Goal: Task Accomplishment & Management: Complete application form

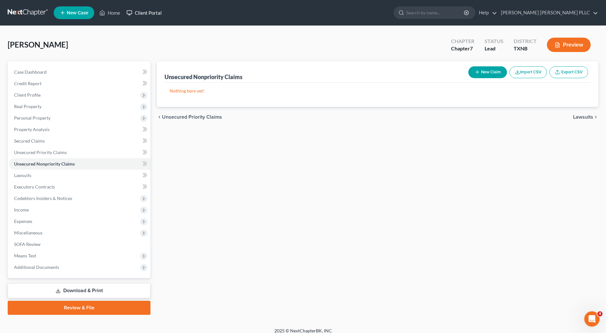
click at [142, 13] on link "Client Portal" at bounding box center [144, 12] width 42 height 11
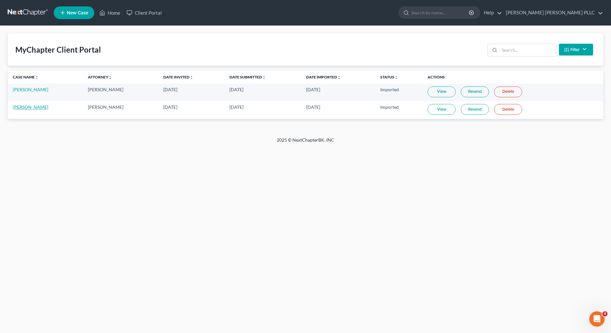
click at [27, 107] on link "[PERSON_NAME]" at bounding box center [30, 106] width 35 height 5
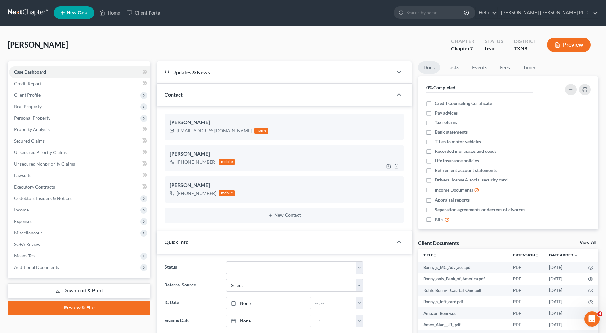
scroll to position [169, 0]
click at [35, 94] on span "Client Profile" at bounding box center [27, 94] width 27 height 5
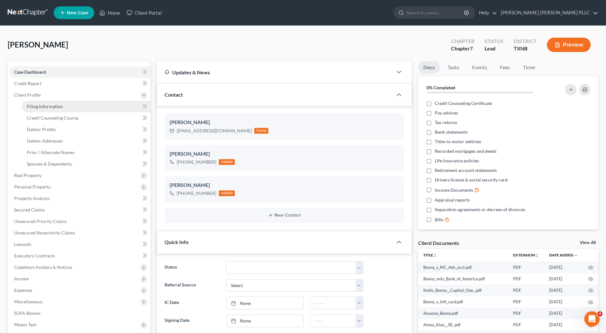
click at [49, 107] on span "Filing Information" at bounding box center [45, 106] width 36 height 5
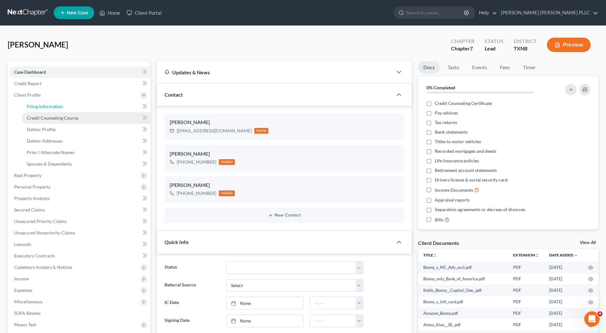
select select "1"
select select "0"
select select "45"
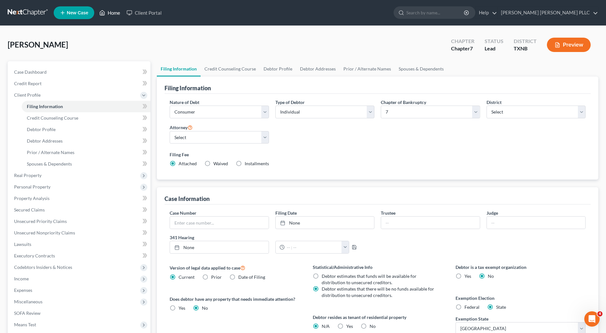
click at [112, 12] on link "Home" at bounding box center [109, 12] width 27 height 11
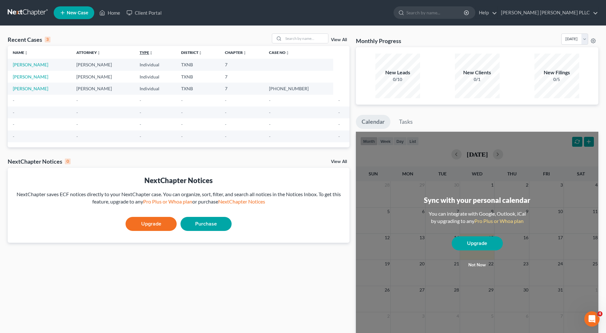
click at [153, 51] on icon "unfold_more" at bounding box center [151, 53] width 4 height 4
click at [154, 54] on icon "expand_less" at bounding box center [152, 53] width 4 height 4
click at [152, 65] on td "Individual" at bounding box center [155, 65] width 42 height 12
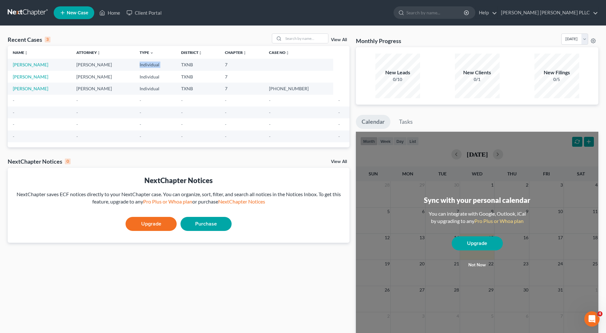
click at [152, 65] on td "Individual" at bounding box center [155, 65] width 42 height 12
click at [149, 65] on td "Individual" at bounding box center [155, 65] width 42 height 12
click at [30, 76] on link "[PERSON_NAME]" at bounding box center [30, 76] width 35 height 5
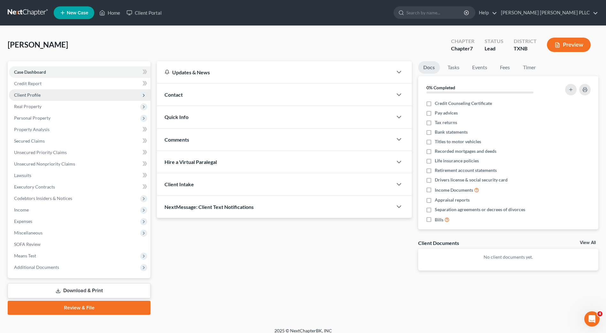
click at [142, 93] on icon at bounding box center [143, 95] width 5 height 5
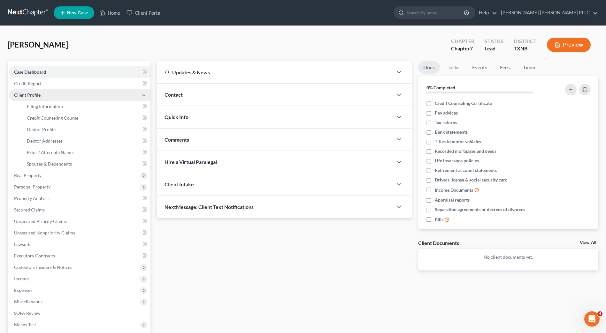
click at [142, 93] on icon at bounding box center [143, 95] width 5 height 5
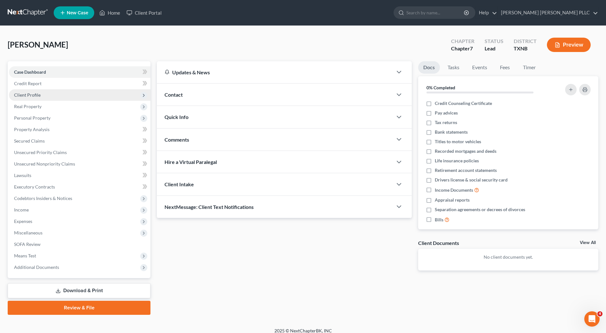
click at [143, 94] on icon at bounding box center [143, 95] width 5 height 5
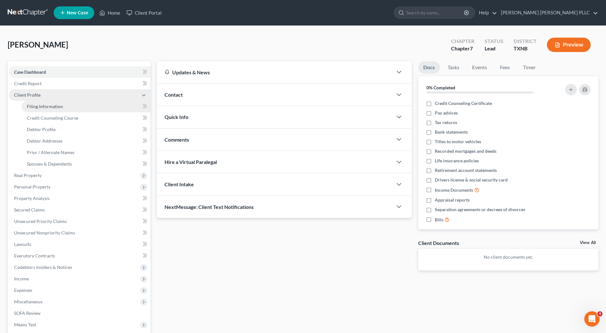
click at [41, 107] on span "Filing Information" at bounding box center [45, 106] width 36 height 5
select select "1"
select select "0"
select select "78"
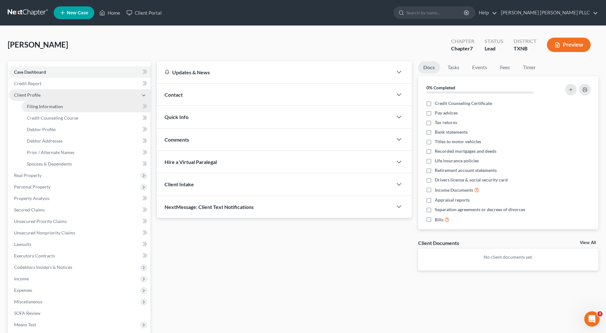
select select "0"
select select "45"
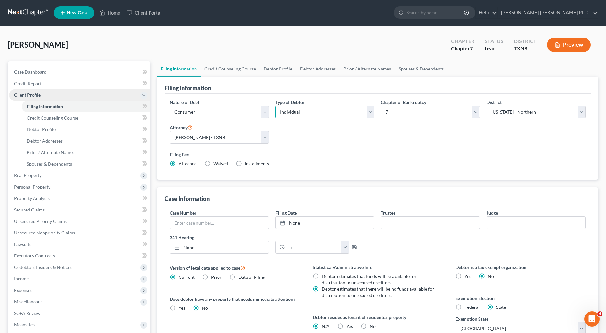
click at [370, 113] on select "Select Individual Joint" at bounding box center [324, 112] width 99 height 13
select select "1"
click at [275, 106] on select "Select Individual Joint" at bounding box center [324, 112] width 99 height 13
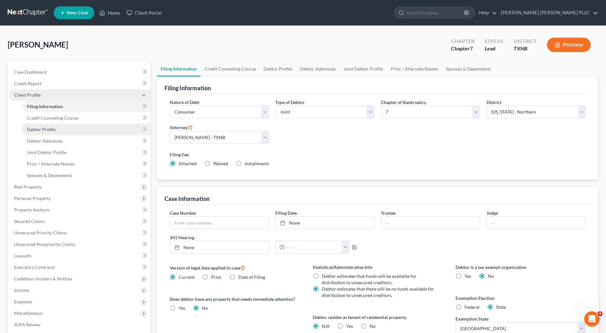
click at [38, 128] on span "Debtor Profile" at bounding box center [41, 129] width 29 height 5
select select "1"
select select "0"
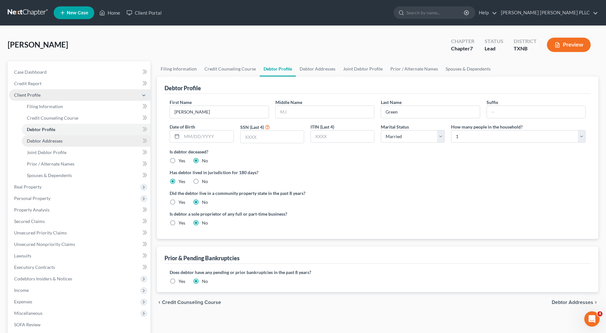
click at [46, 140] on span "Debtor Addresses" at bounding box center [45, 140] width 36 height 5
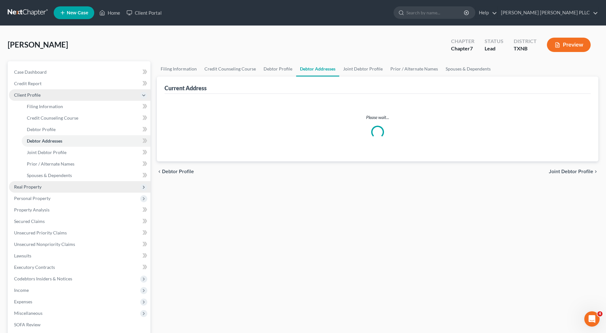
select select "0"
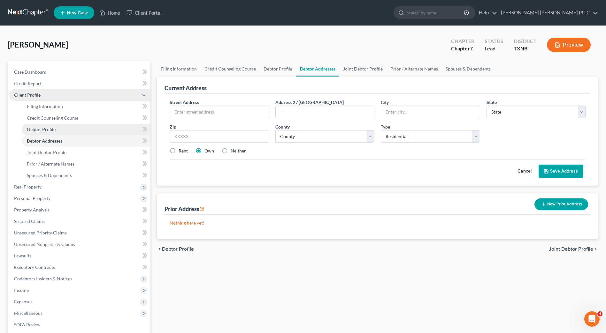
click at [45, 127] on span "Debtor Profile" at bounding box center [41, 129] width 29 height 5
select select "1"
select select "0"
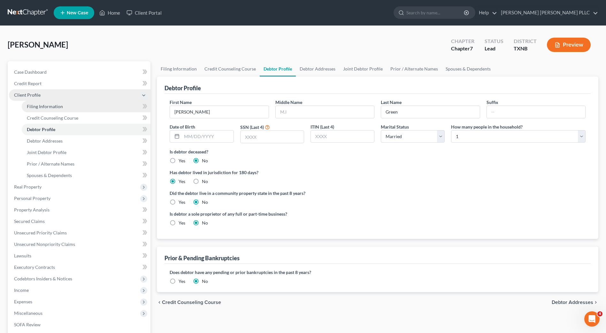
click at [43, 106] on span "Filing Information" at bounding box center [45, 106] width 36 height 5
select select "1"
select select "0"
select select "78"
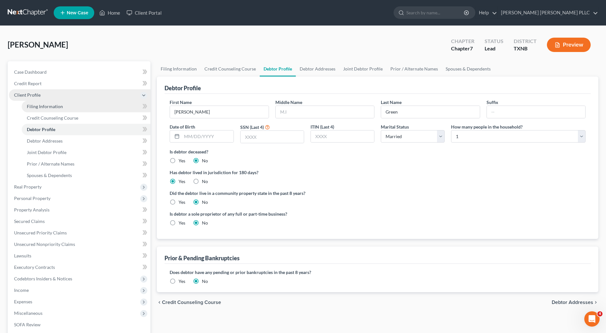
select select "0"
select select "45"
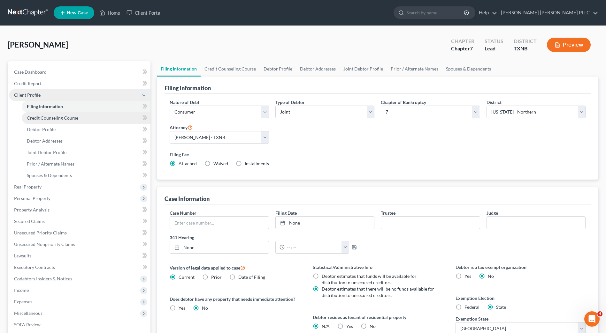
click at [50, 117] on span "Credit Counseling Course" at bounding box center [52, 117] width 51 height 5
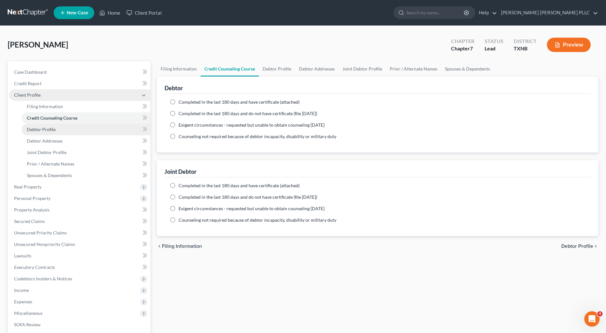
click at [43, 129] on span "Debtor Profile" at bounding box center [41, 129] width 29 height 5
select select "1"
select select "0"
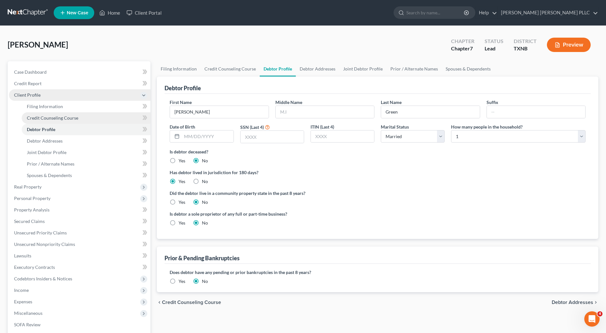
click at [57, 119] on span "Credit Counseling Course" at bounding box center [52, 117] width 51 height 5
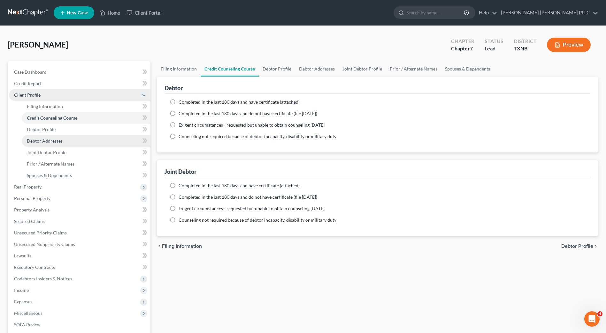
click at [49, 141] on span "Debtor Addresses" at bounding box center [45, 140] width 36 height 5
select select "0"
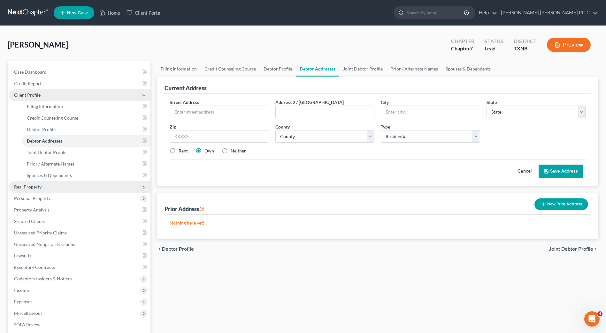
click at [27, 187] on span "Real Property" at bounding box center [27, 186] width 27 height 5
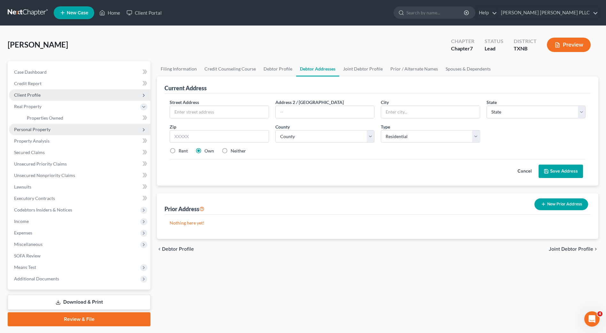
click at [33, 131] on span "Personal Property" at bounding box center [32, 129] width 36 height 5
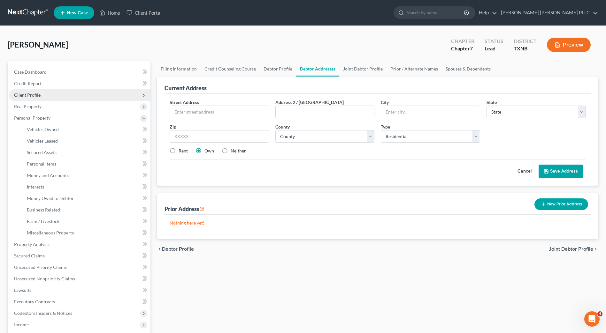
click at [28, 96] on span "Client Profile" at bounding box center [27, 94] width 27 height 5
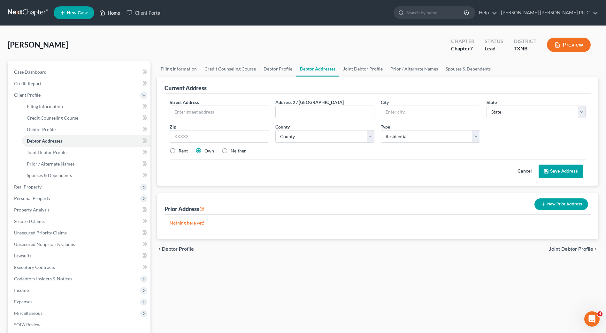
click at [107, 11] on link "Home" at bounding box center [109, 12] width 27 height 11
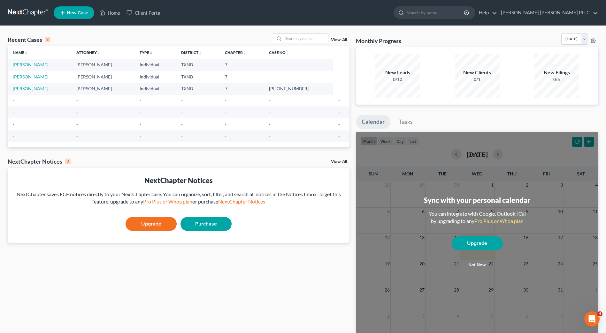
click at [27, 64] on link "[PERSON_NAME]" at bounding box center [30, 64] width 35 height 5
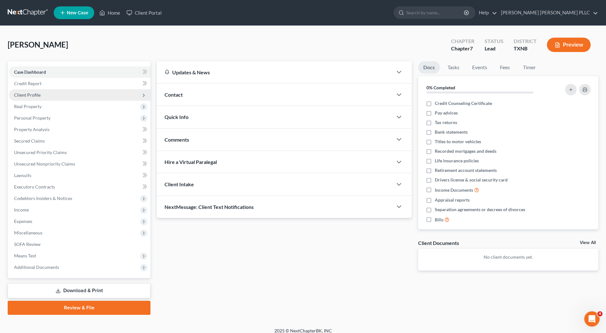
click at [38, 97] on span "Client Profile" at bounding box center [27, 94] width 27 height 5
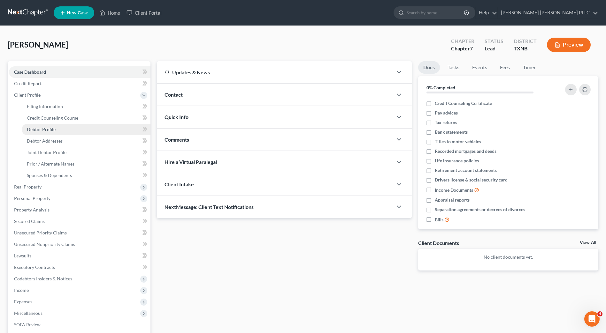
click at [48, 130] on span "Debtor Profile" at bounding box center [41, 129] width 29 height 5
select select "1"
select select "0"
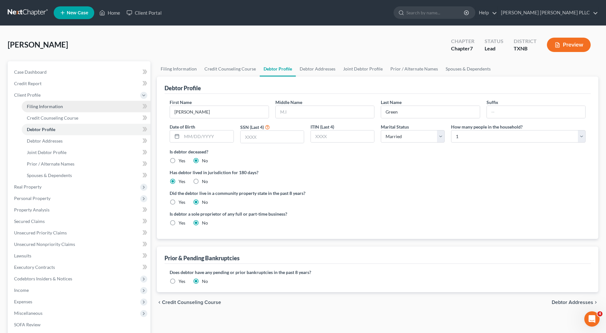
click at [51, 109] on span "Filing Information" at bounding box center [45, 106] width 36 height 5
select select "1"
select select "0"
select select "78"
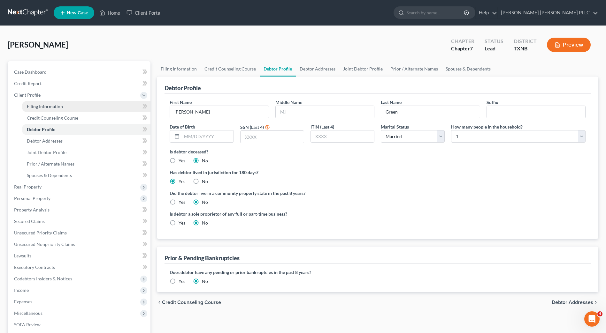
select select "0"
select select "45"
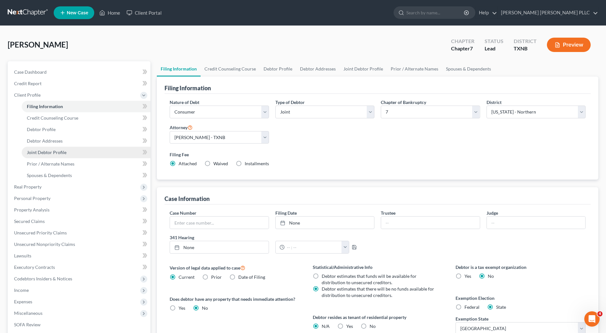
click at [49, 151] on span "Joint Debtor Profile" at bounding box center [47, 152] width 40 height 5
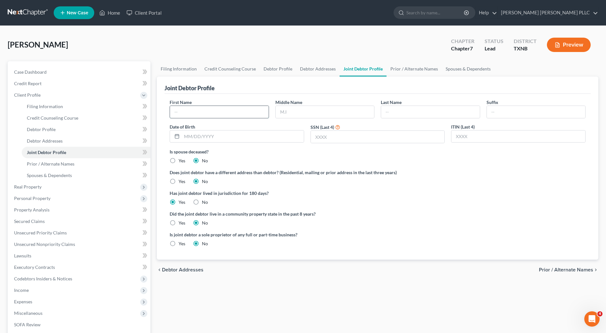
click at [209, 115] on input "text" at bounding box center [219, 112] width 98 height 12
type input "V"
type input "Bonny"
click at [437, 115] on input "text" at bounding box center [430, 112] width 98 height 12
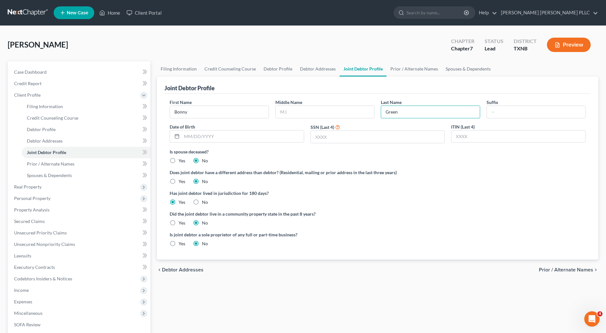
type input "Green"
click at [543, 238] on div "Is joint debtor a sole proprietor of any full or part-time business? Yes No" at bounding box center [377, 242] width 422 height 21
